Goal: Task Accomplishment & Management: Complete application form

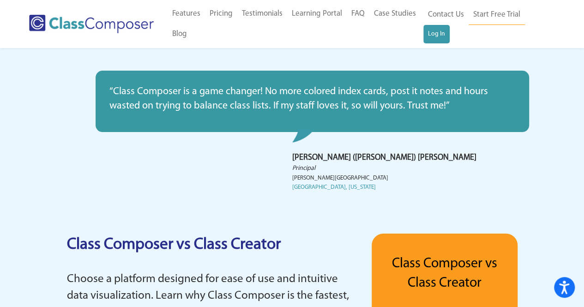
scroll to position [1553, 0]
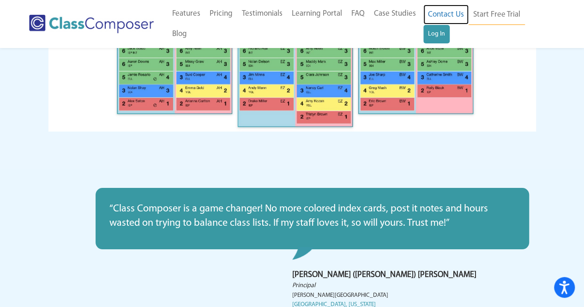
click at [456, 16] on link "Contact Us" at bounding box center [446, 15] width 45 height 20
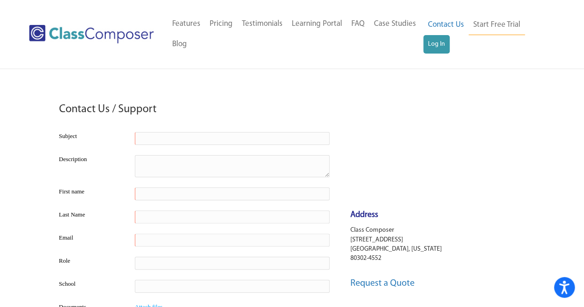
click at [183, 138] on input "text" at bounding box center [232, 138] width 195 height 13
type input "Requesting For a job Opportunity"
click at [169, 165] on textarea at bounding box center [232, 166] width 195 height 22
click at [159, 195] on input "text" at bounding box center [232, 194] width 195 height 13
type input "[PERSON_NAME]"
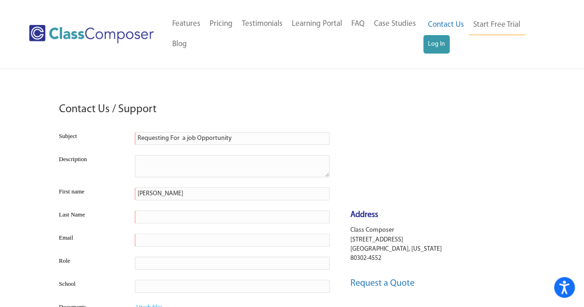
type input "Bolli"
click at [159, 238] on input "text" at bounding box center [232, 240] width 195 height 13
type input "[EMAIL_ADDRESS][DOMAIN_NAME]"
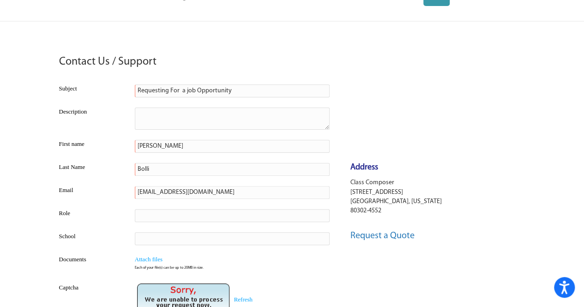
scroll to position [51, 0]
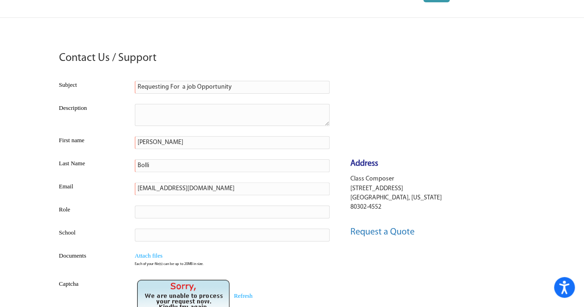
click at [175, 211] on input "text" at bounding box center [232, 212] width 195 height 13
type input "S"
drag, startPoint x: 184, startPoint y: 210, endPoint x: 206, endPoint y: 214, distance: 22.6
click at [206, 214] on input "Senior Sales Speclist" at bounding box center [232, 212] width 195 height 13
type input "Senior Sales Manager"
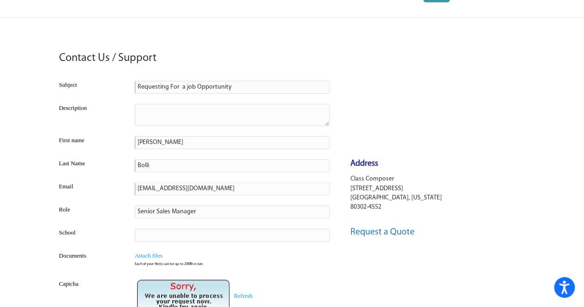
click at [181, 230] on input "text" at bounding box center [232, 235] width 195 height 13
type input "NA"
click at [161, 254] on input "file" at bounding box center [232, 256] width 195 height 11
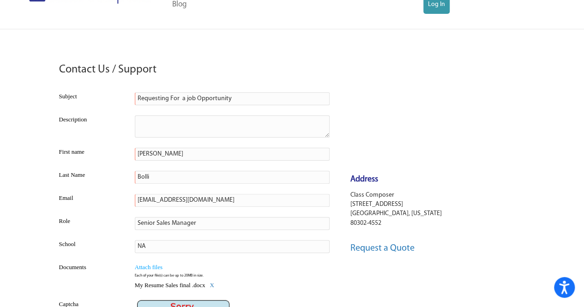
scroll to position [39, 0]
click at [167, 126] on textarea at bounding box center [232, 127] width 195 height 22
paste textarea "myself. I’m a Senior Sales Specialist with over five years of experience in ins…"
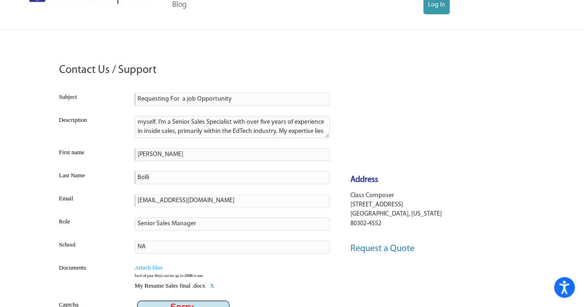
scroll to position [25, 0]
click at [223, 214] on td "Senior Sales Manager" at bounding box center [233, 223] width 200 height 23
click at [154, 121] on textarea "myself. I’m a Senior Sales Specialist with over five years of experience in ins…" at bounding box center [232, 127] width 195 height 22
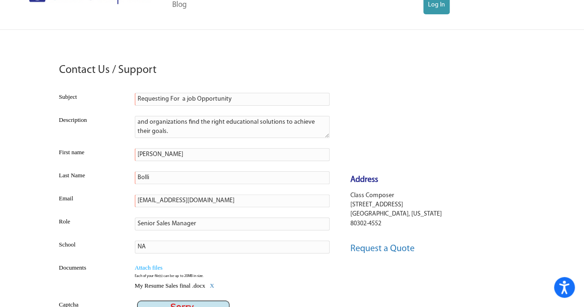
click at [162, 129] on textarea "myself. [PERSON_NAME] I’m a Senior Sales Specialist with over five years of exp…" at bounding box center [232, 127] width 195 height 22
paste textarea "Please let me know if any current or upcoming openings align with my profile. I…"
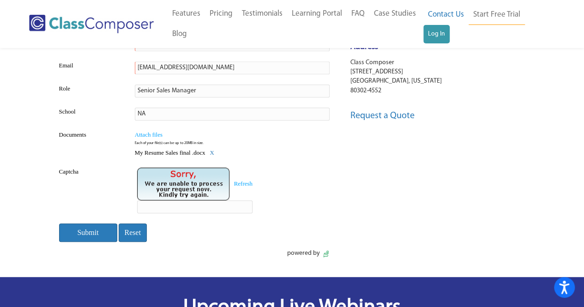
scroll to position [182, 0]
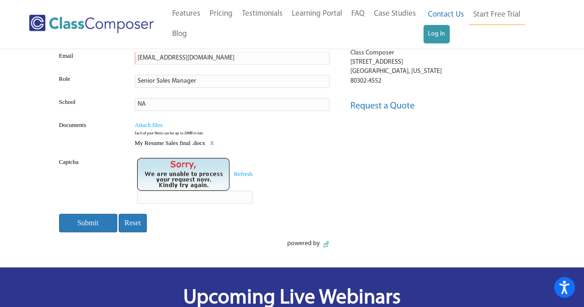
type textarea "myself. [PERSON_NAME] I’m a Senior Sales Specialist with over five years of exp…"
click at [169, 197] on input "text" at bounding box center [194, 197] width 115 height 13
type input "92ZAYH"
click at [73, 230] on input "Submit" at bounding box center [88, 223] width 58 height 19
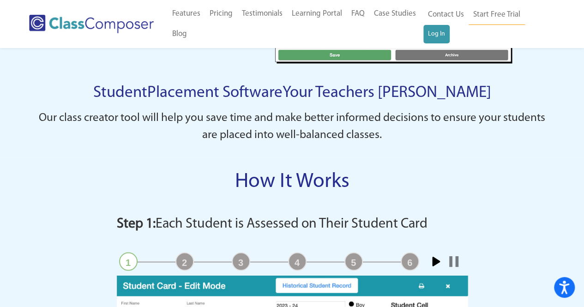
scroll to position [612, 0]
